Goal: Check status: Check status

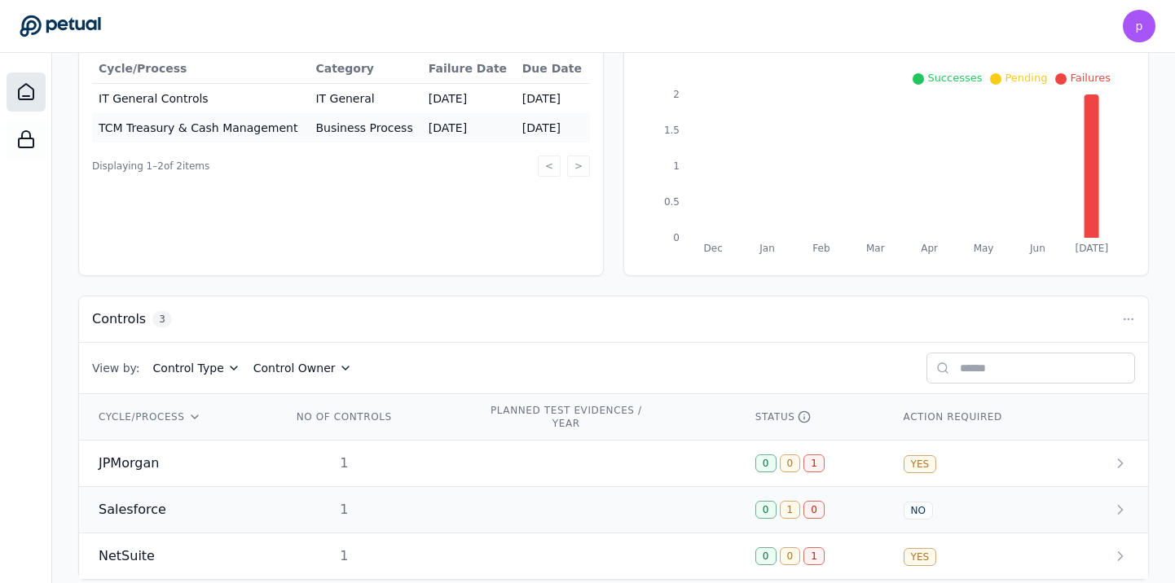
scroll to position [240, 0]
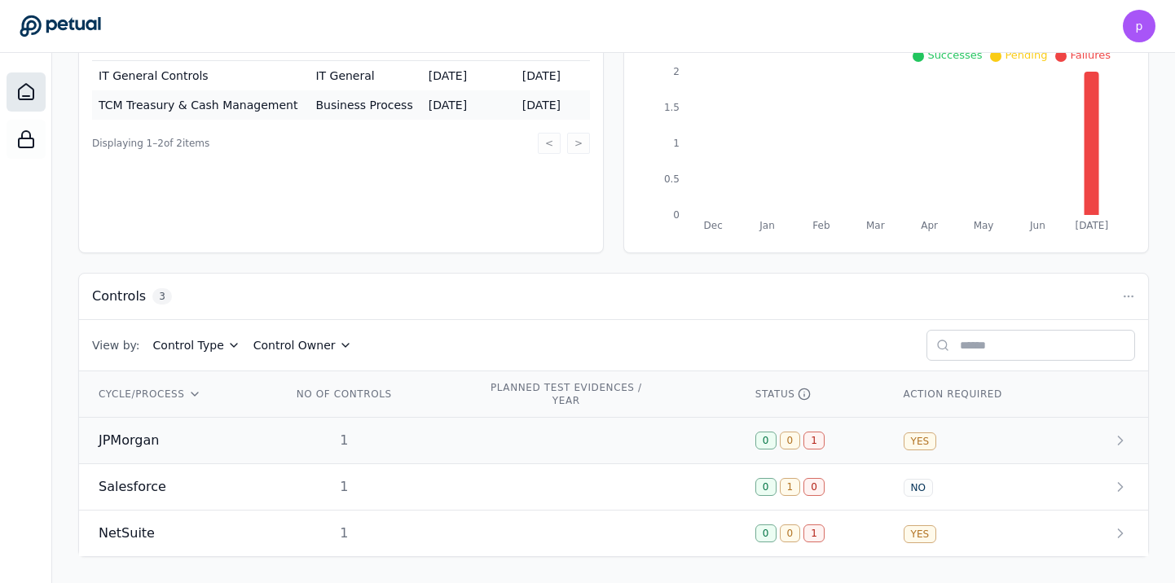
click at [142, 441] on span "JPMorgan" at bounding box center [129, 441] width 60 height 20
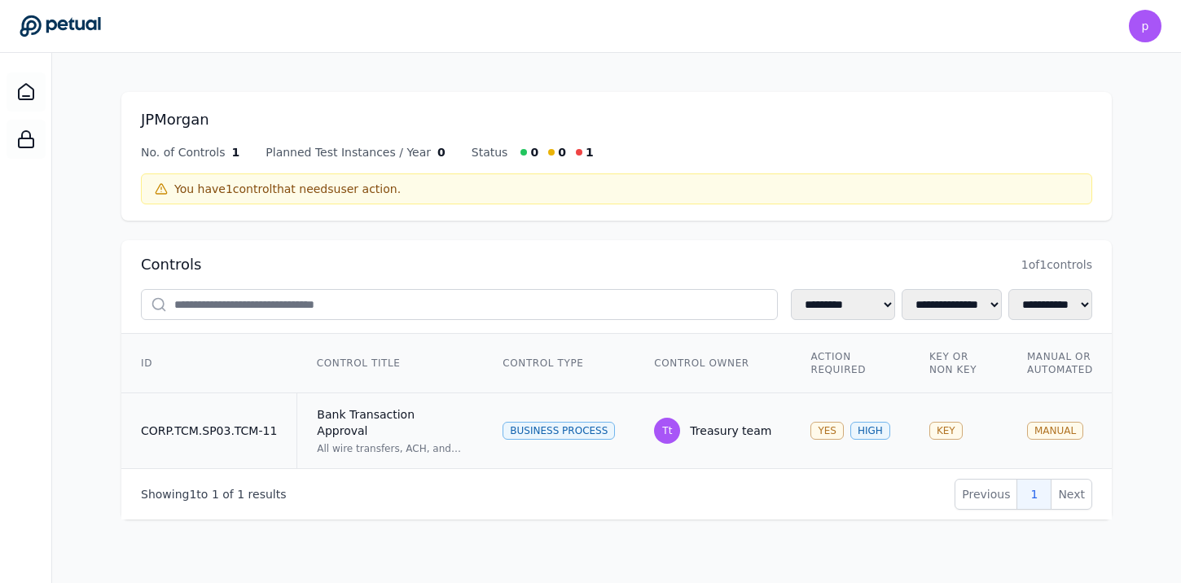
click at [343, 415] on div "Bank Transaction Approval" at bounding box center [390, 422] width 147 height 33
click at [397, 407] on div "Bank Transaction Approval" at bounding box center [390, 422] width 147 height 33
click at [262, 428] on td "CORP.TCM.SP03.TCM-11" at bounding box center [209, 431] width 176 height 76
click at [673, 426] on div "Tt" at bounding box center [667, 431] width 26 height 26
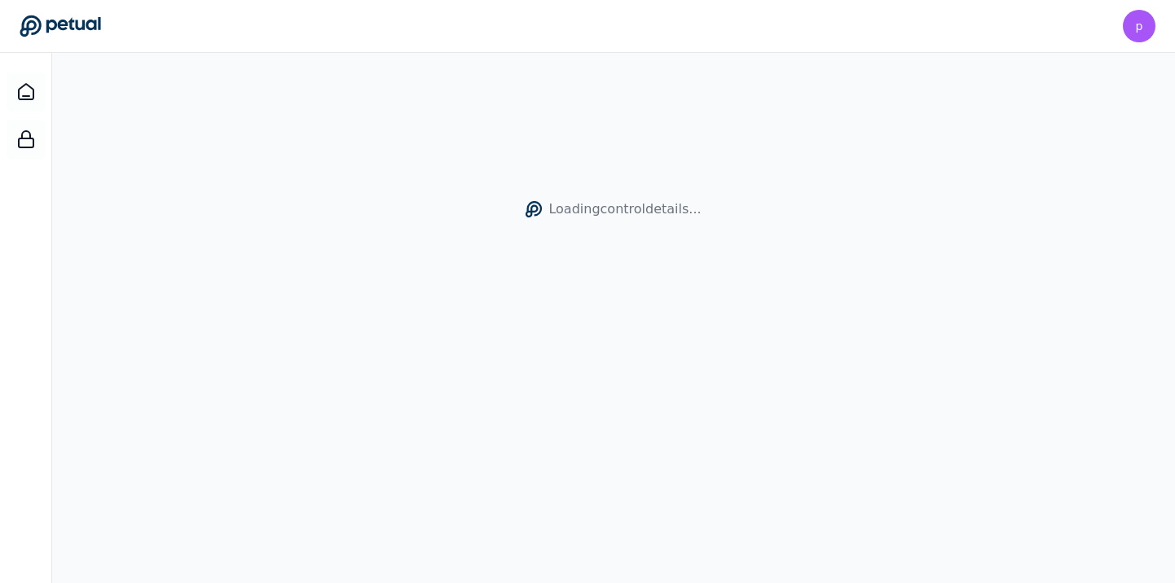
click at [371, 428] on div "Loading control details..." at bounding box center [613, 344] width 1122 height 583
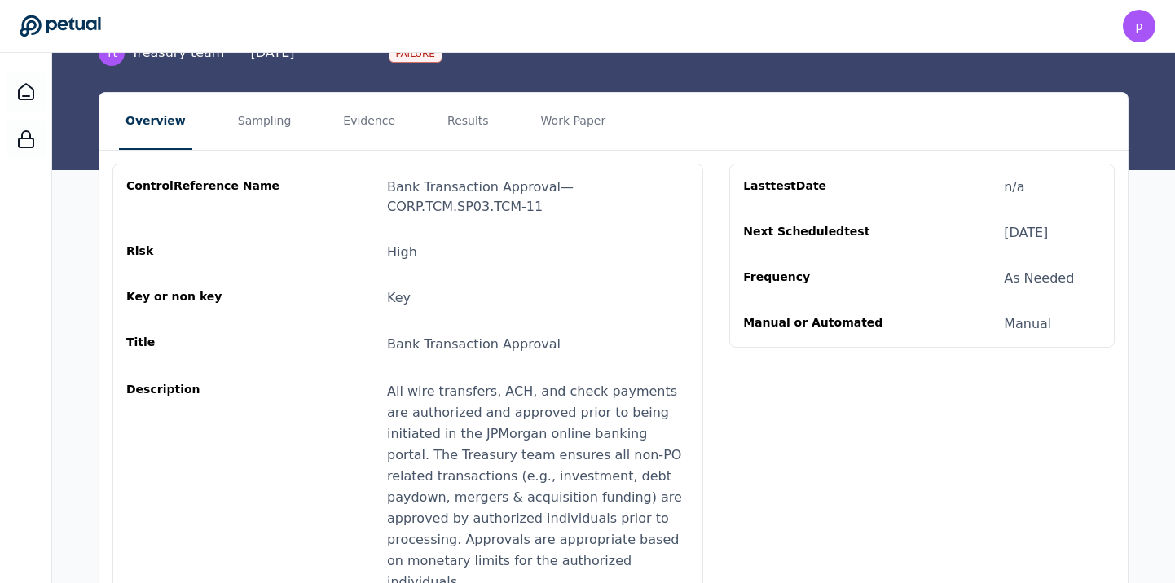
scroll to position [108, 0]
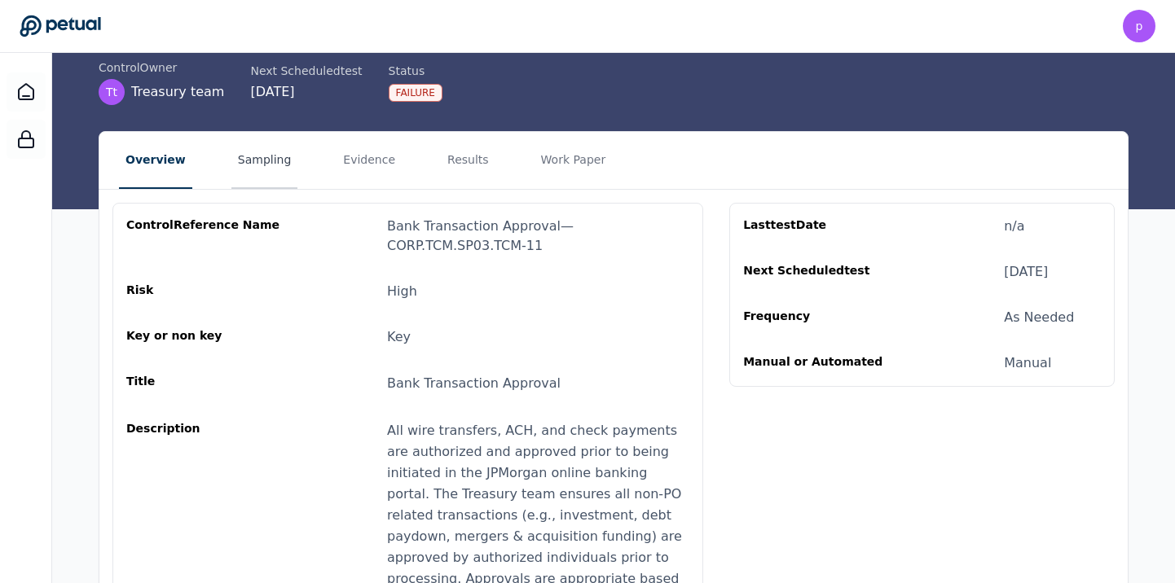
click at [253, 161] on button "Sampling" at bounding box center [264, 160] width 67 height 57
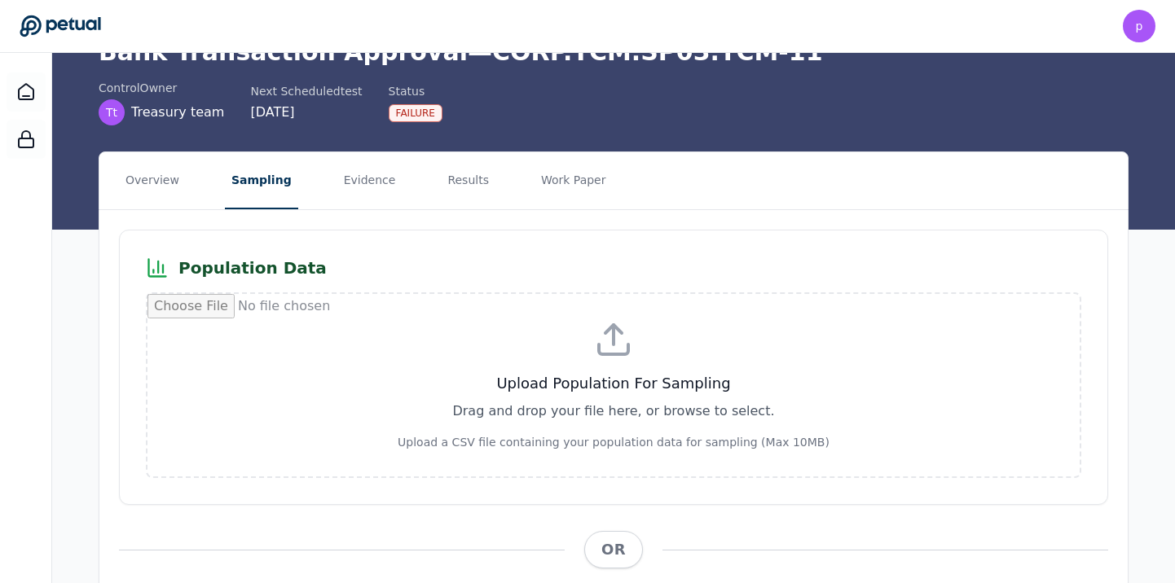
scroll to position [98, 0]
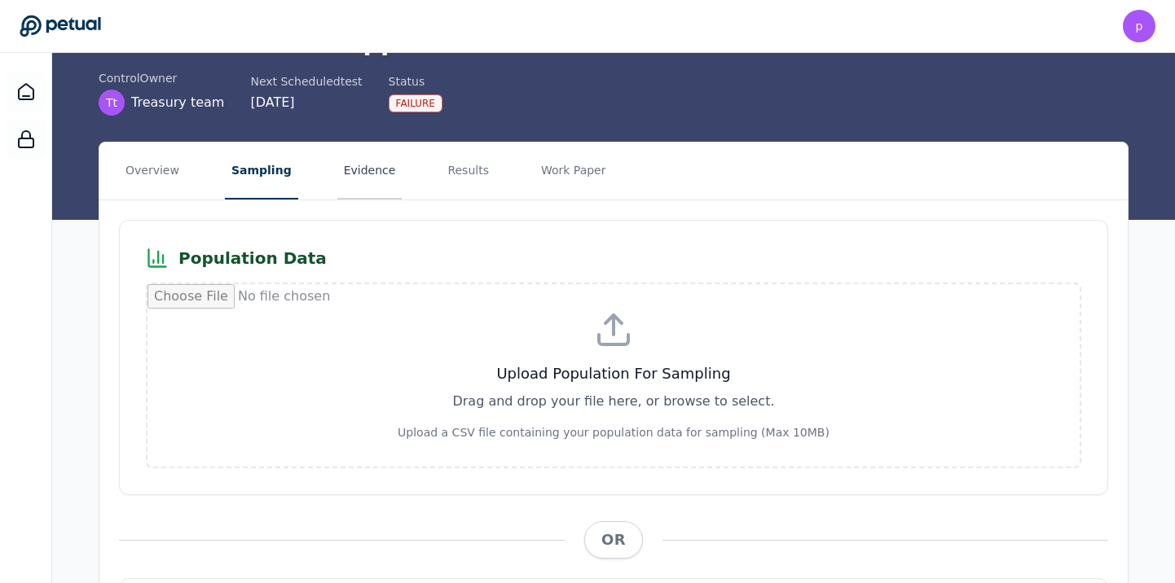
click at [343, 173] on button "Evidence" at bounding box center [369, 171] width 65 height 57
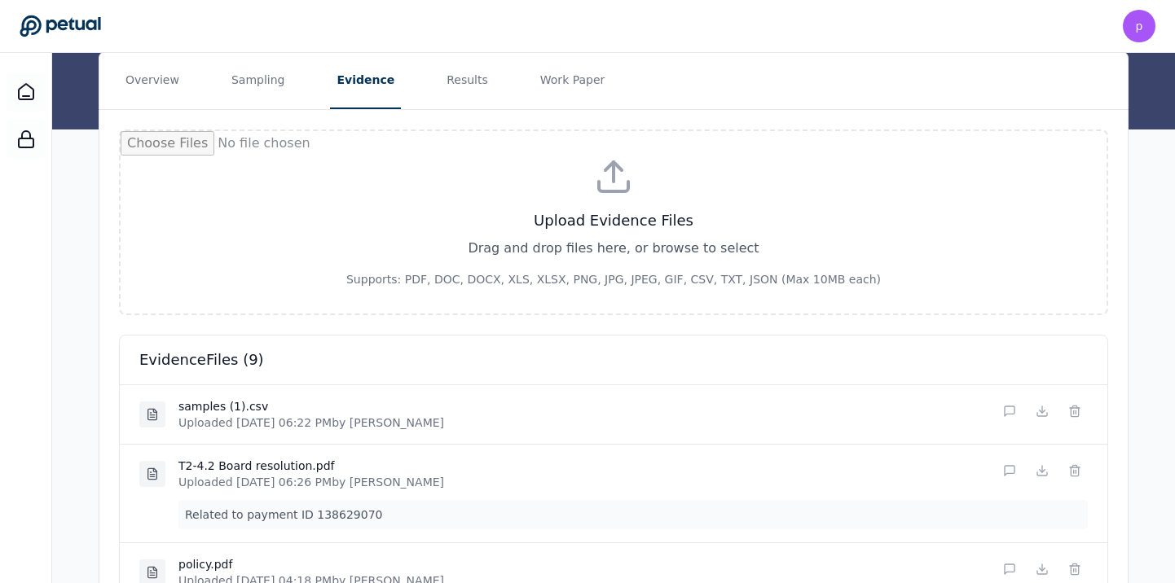
scroll to position [183, 0]
